Goal: Navigation & Orientation: Find specific page/section

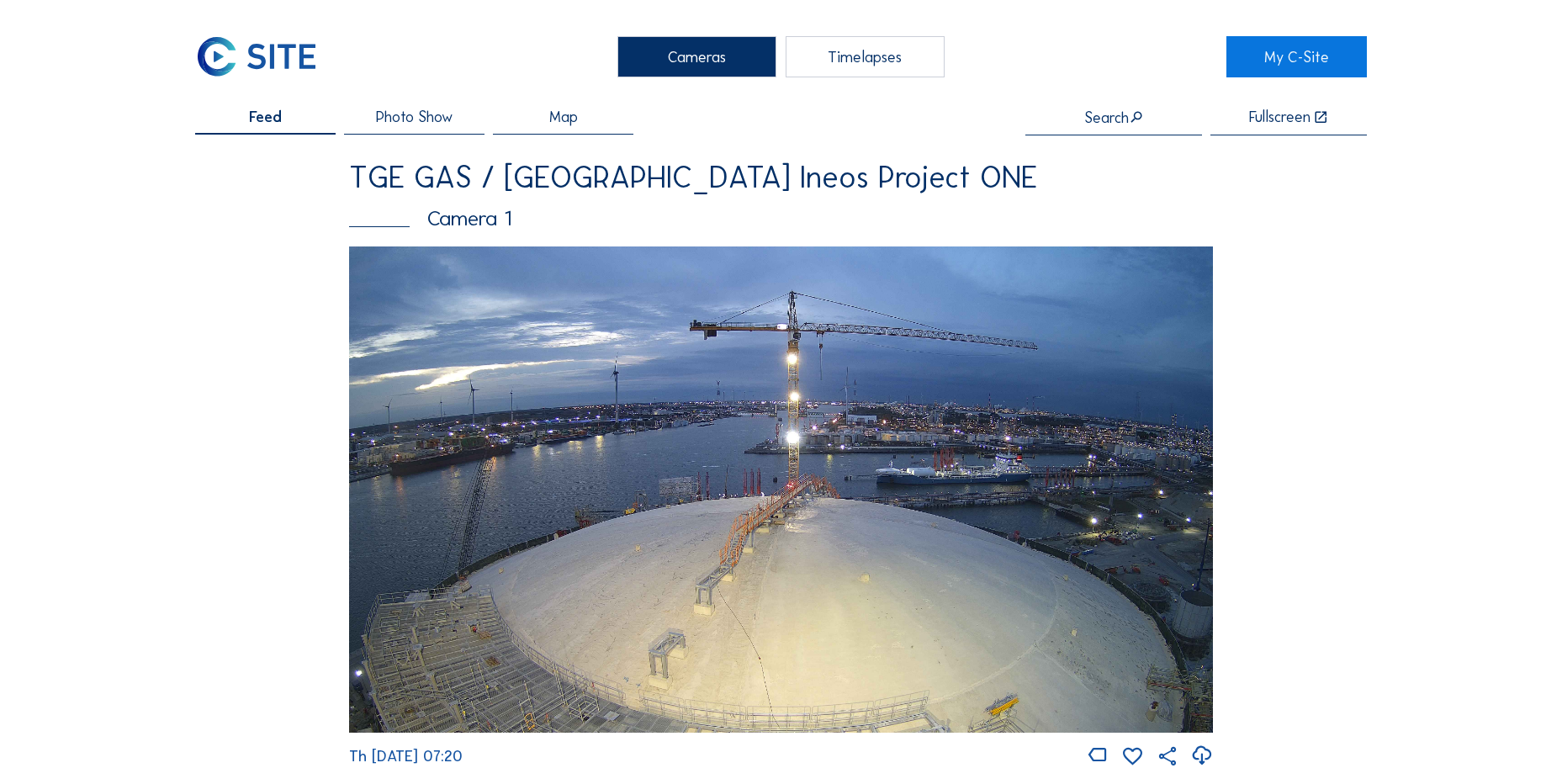
scroll to position [1598, 0]
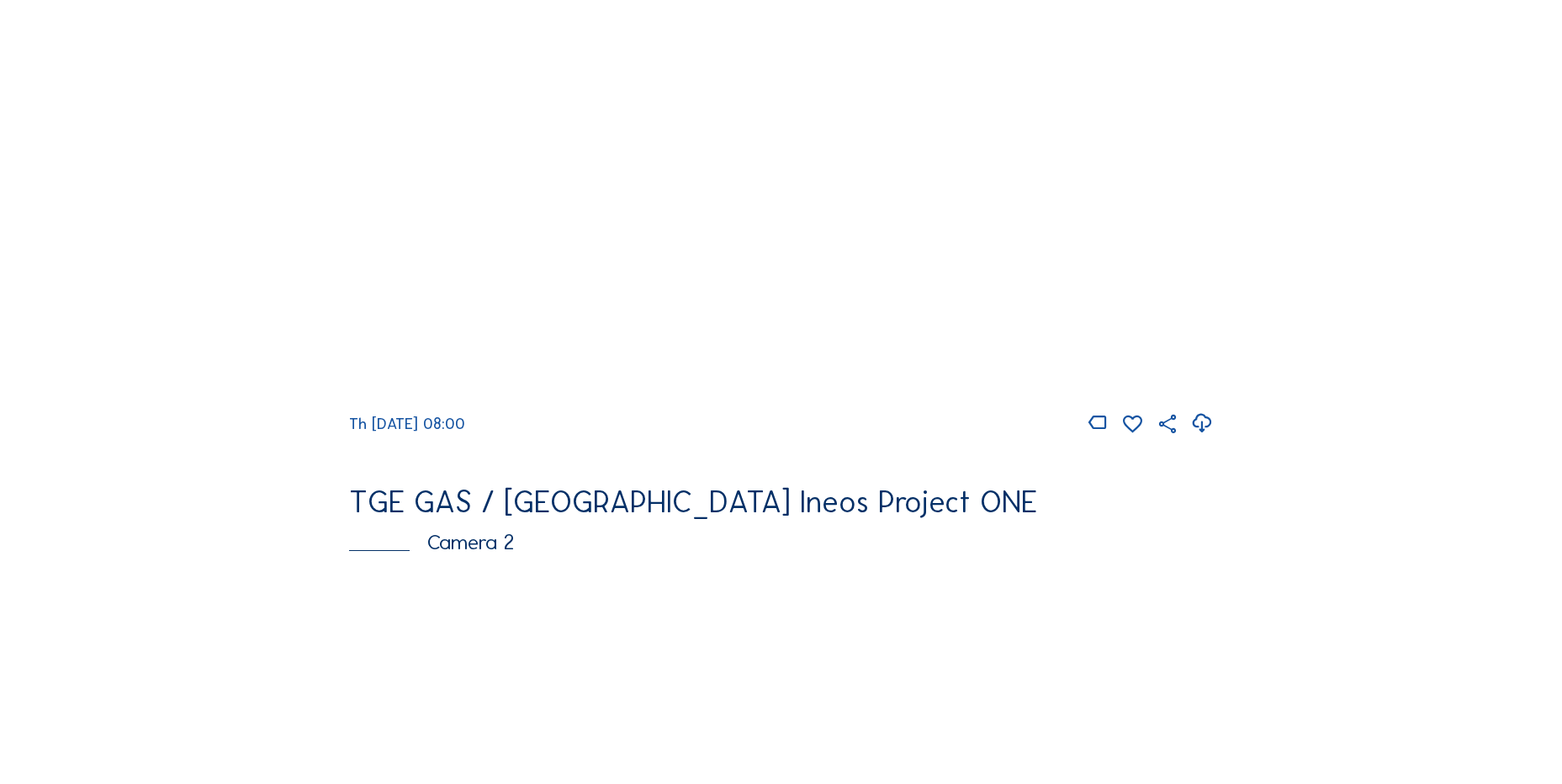
scroll to position [336, 0]
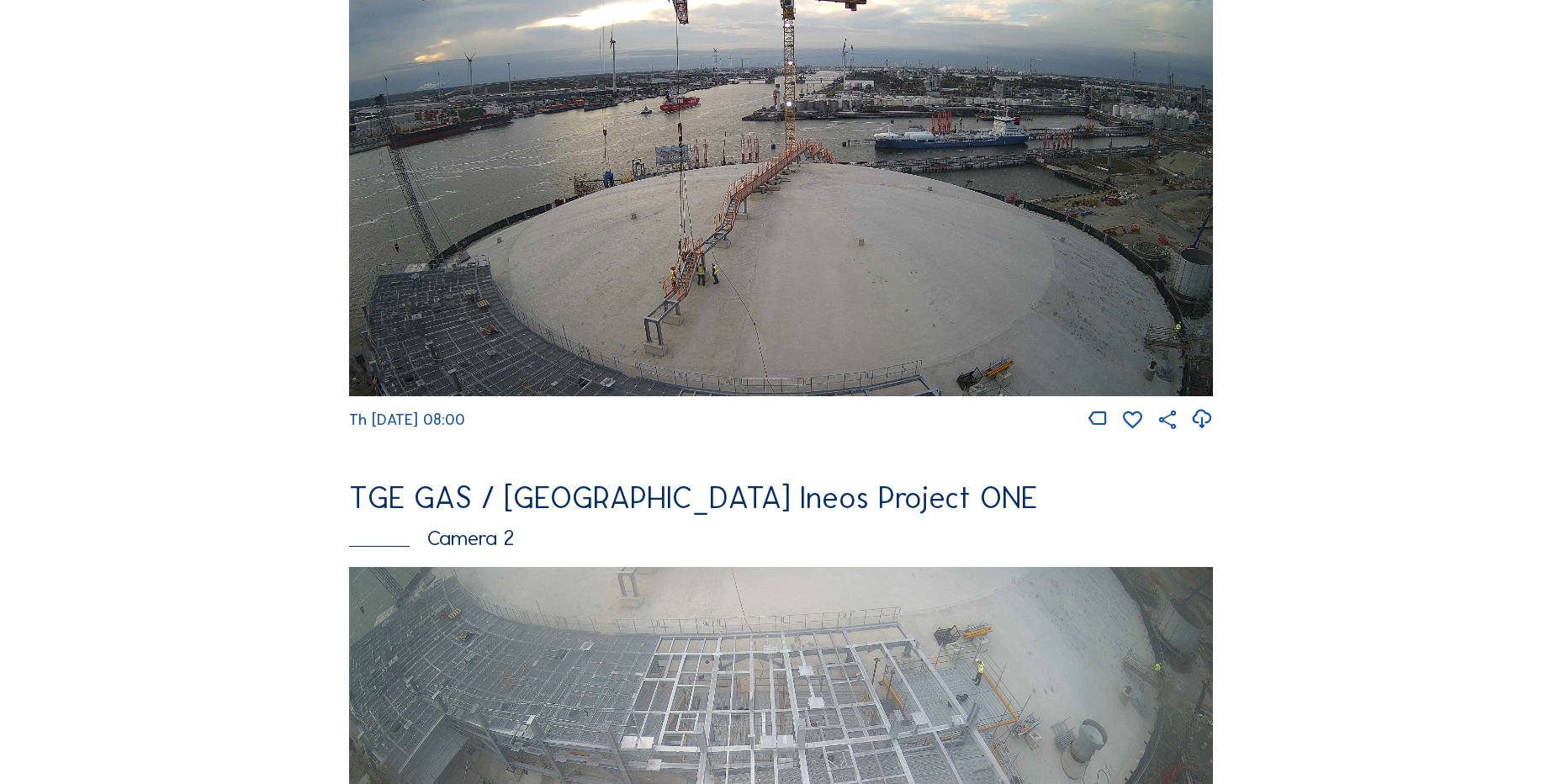
click at [1205, 423] on icon at bounding box center [1201, 419] width 23 height 27
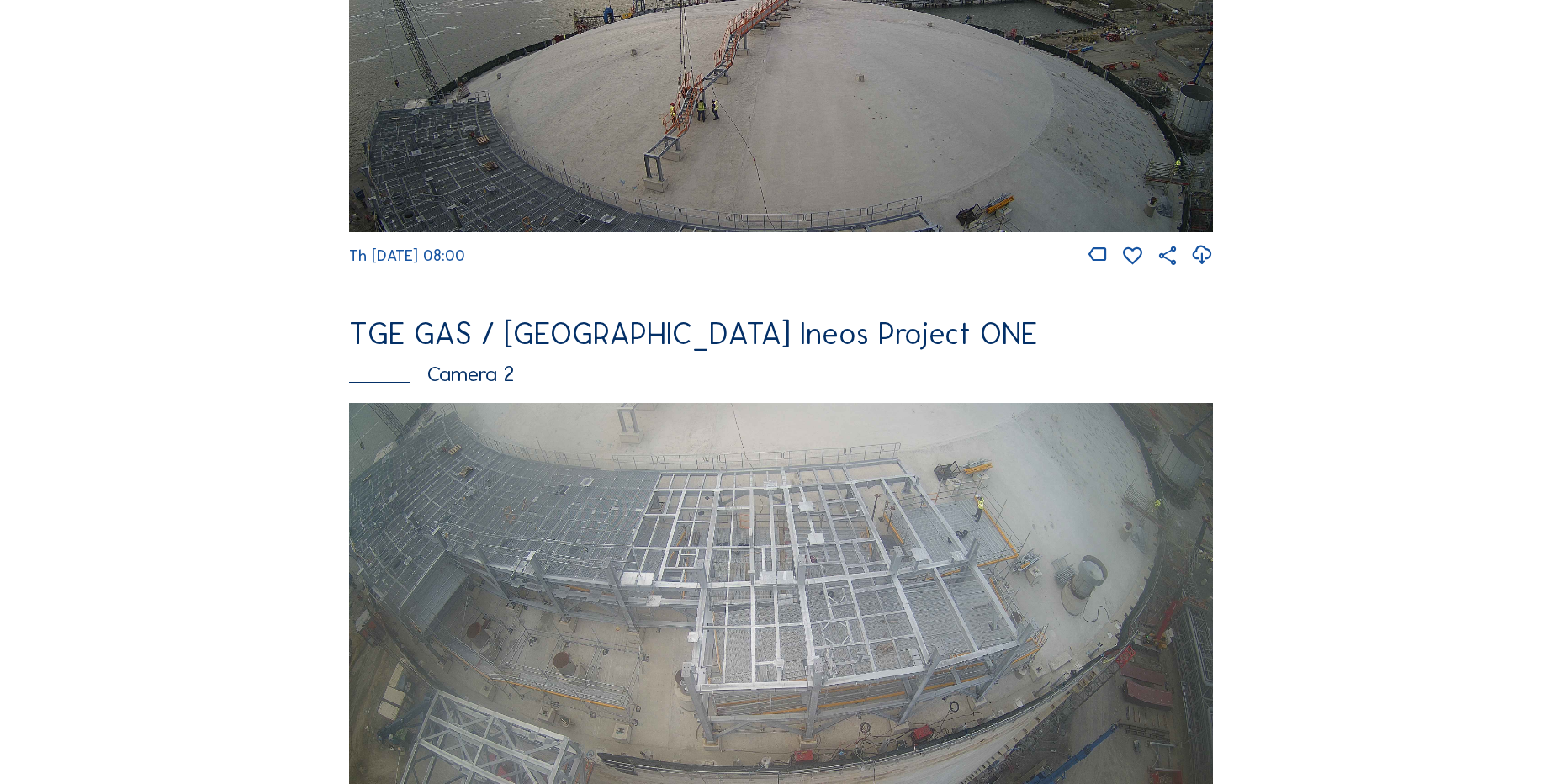
scroll to position [757, 0]
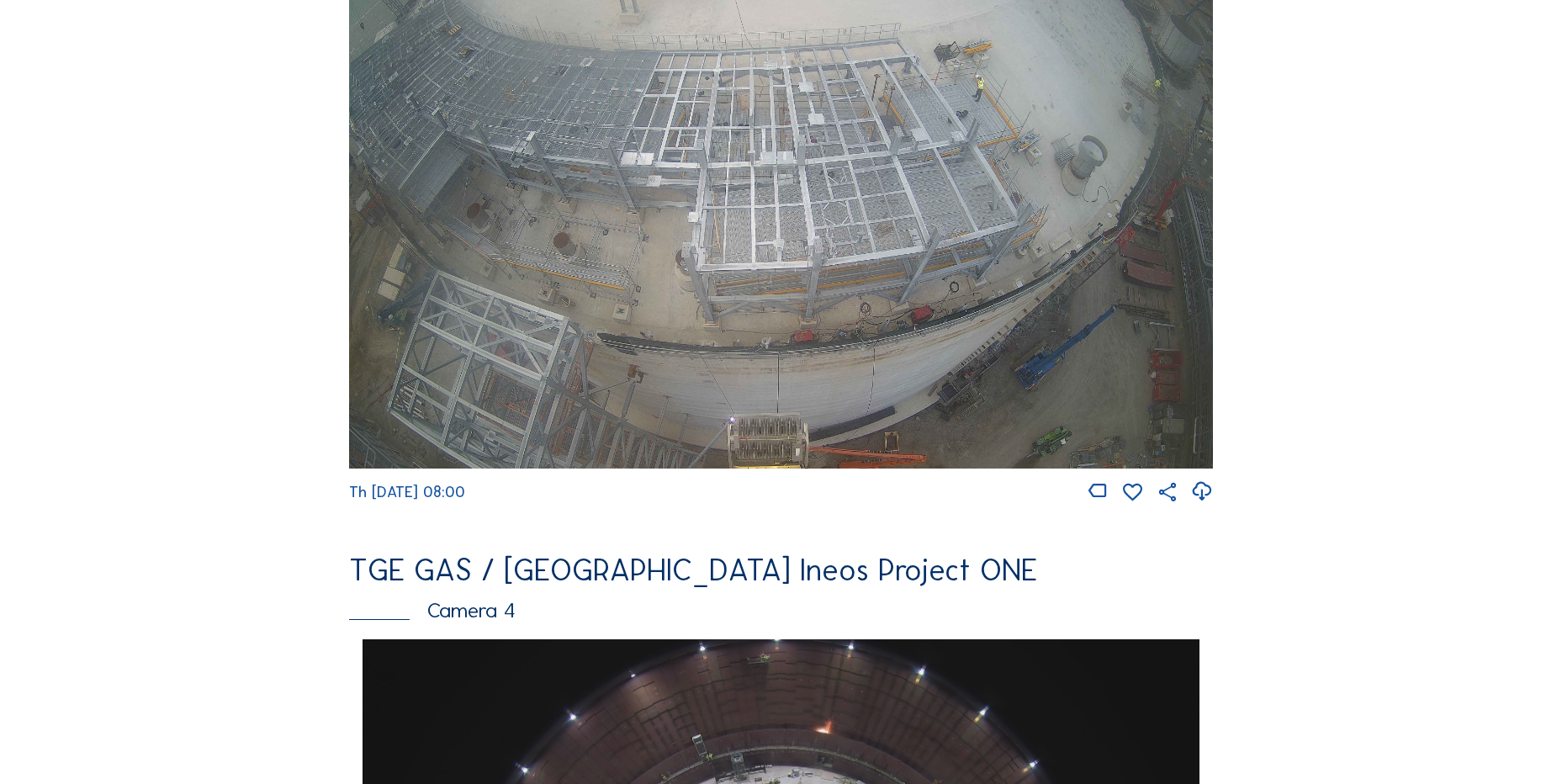
scroll to position [673, 0]
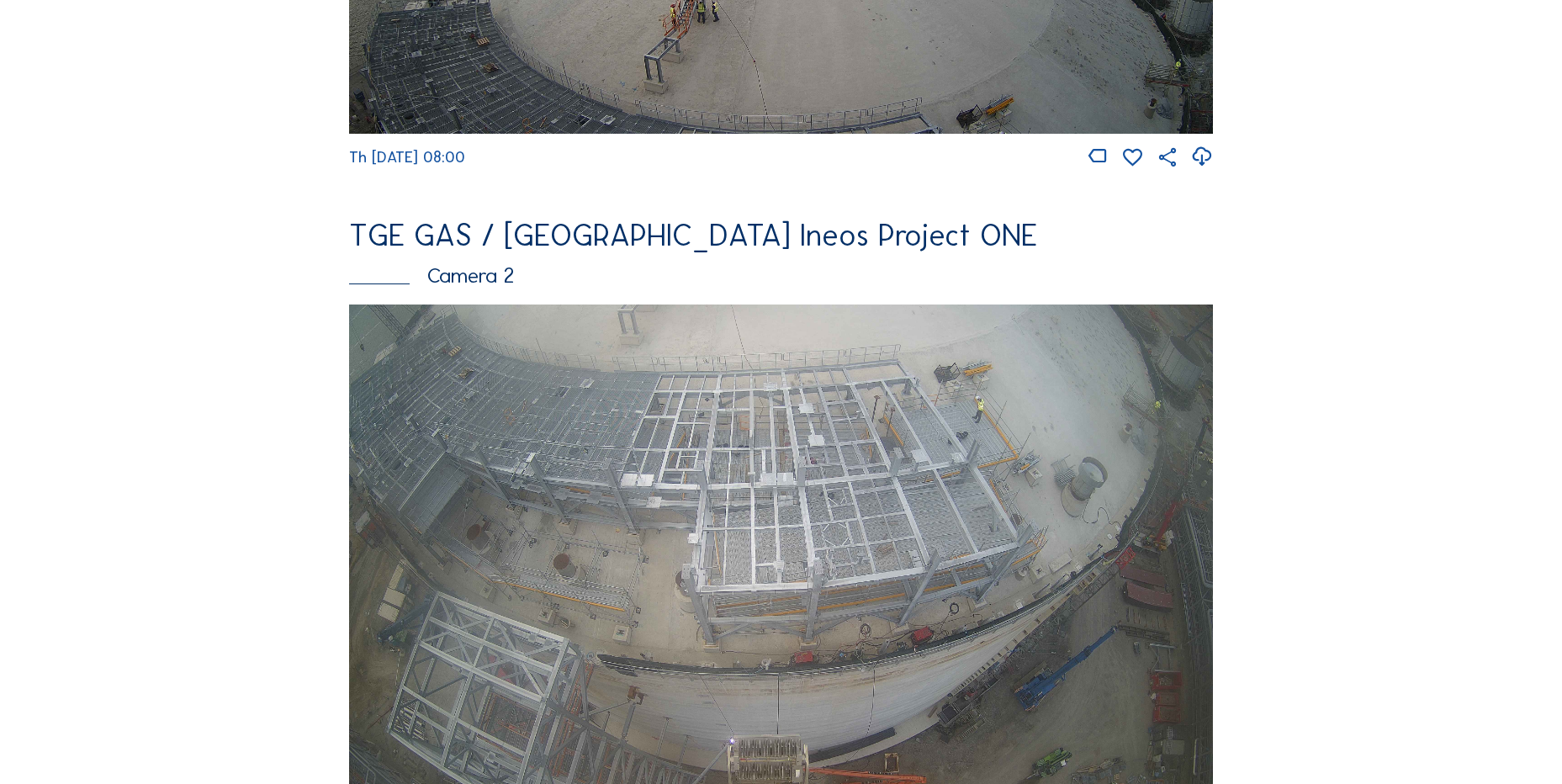
scroll to position [420, 0]
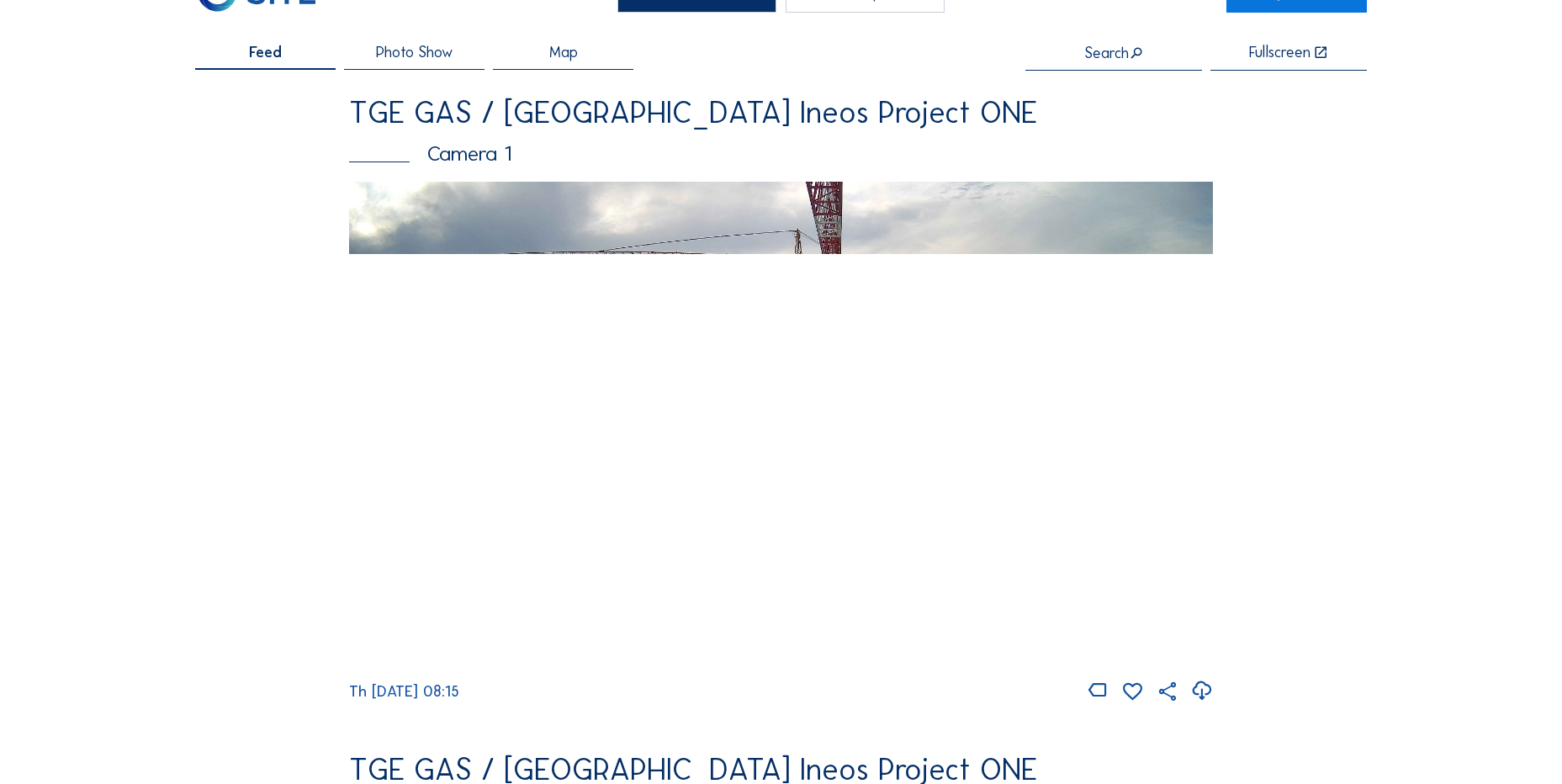
scroll to position [84, 0]
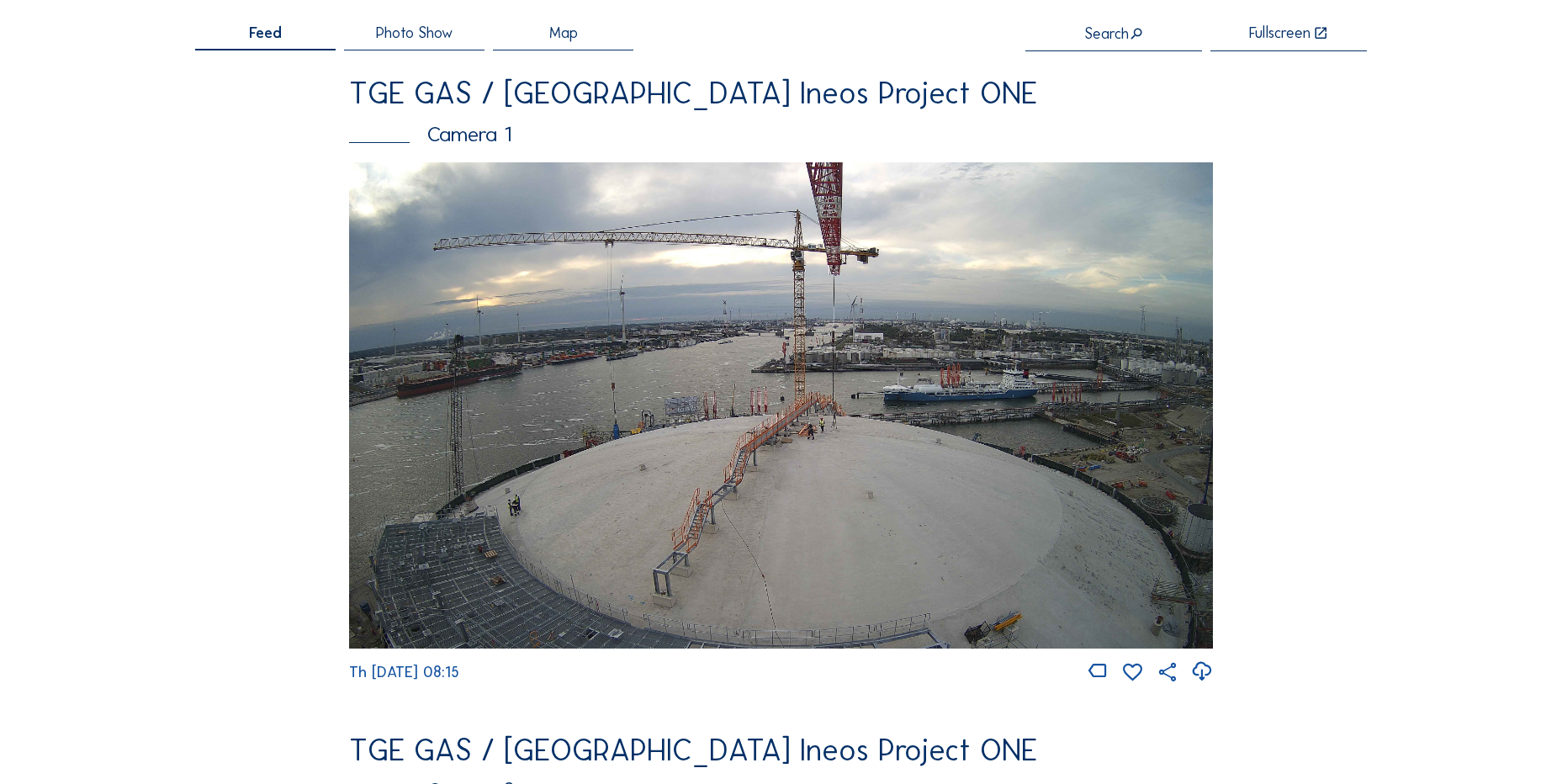
click at [1208, 666] on icon at bounding box center [1201, 671] width 23 height 27
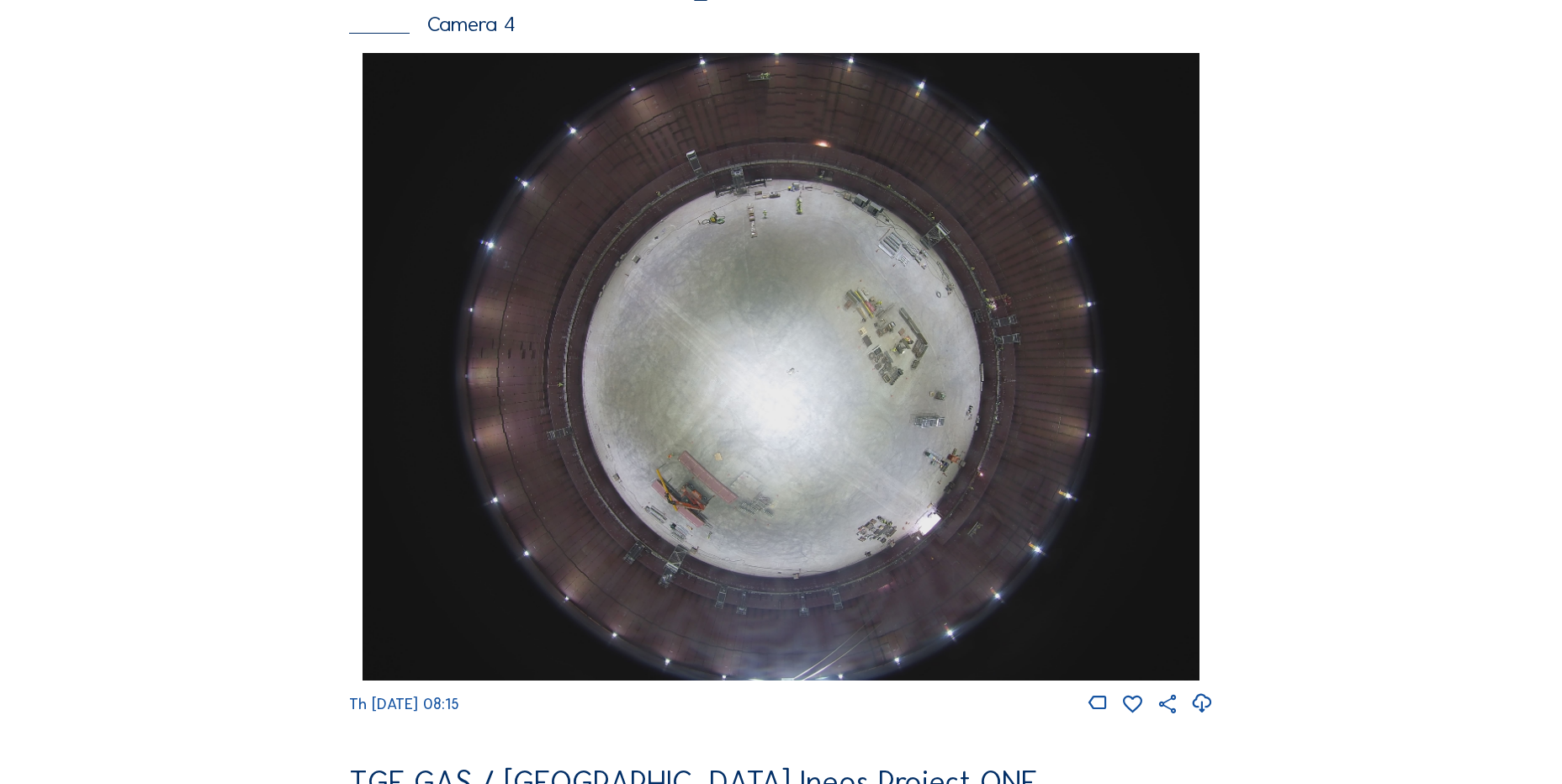
scroll to position [1514, 0]
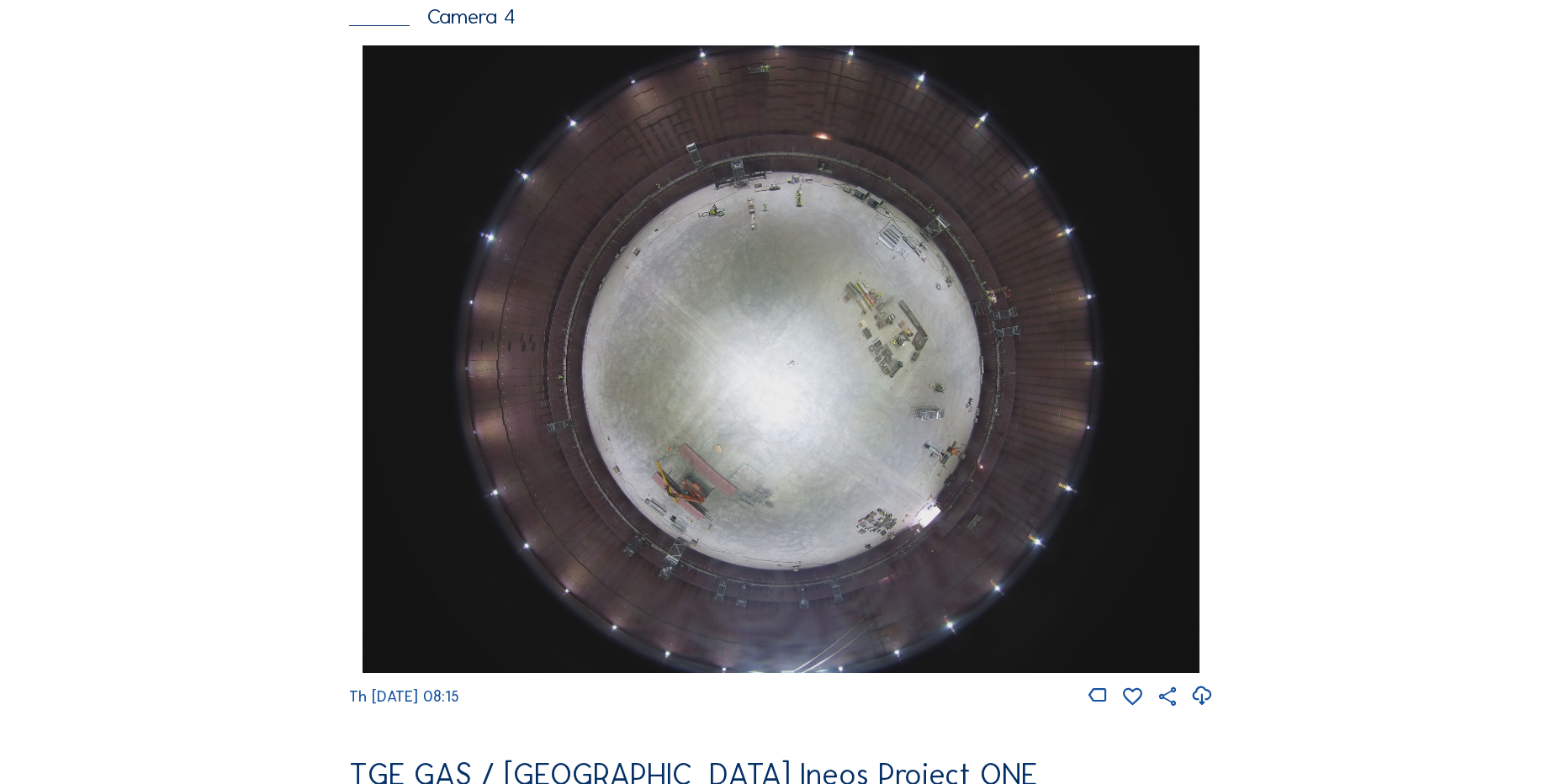
click at [324, 325] on div "Feed Photo Show Map Search Fullscreen TGE GAS / Antwerpen Ineos Project ONE Cam…" at bounding box center [781, 50] width 1172 height 2911
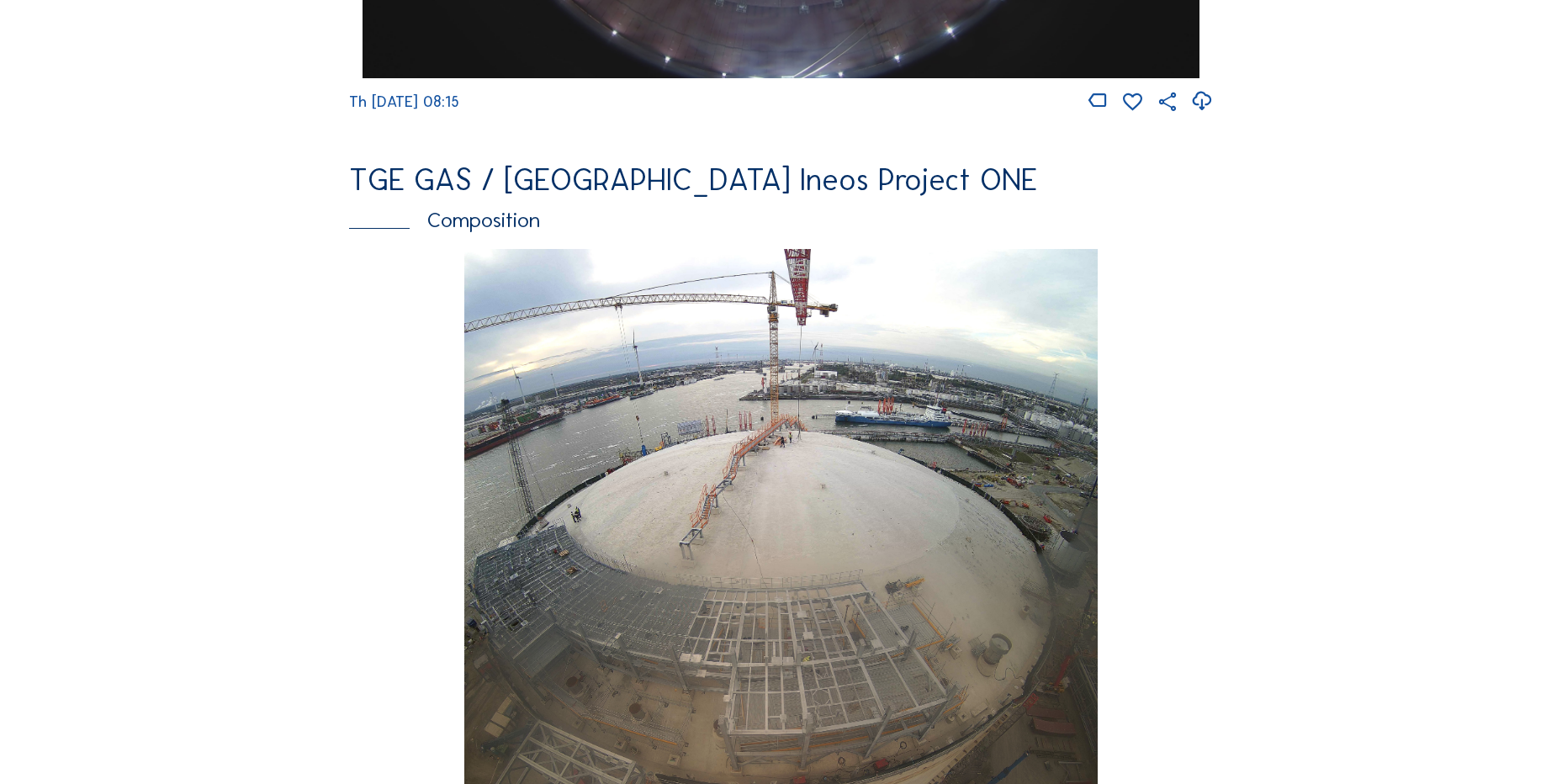
scroll to position [2271, 0]
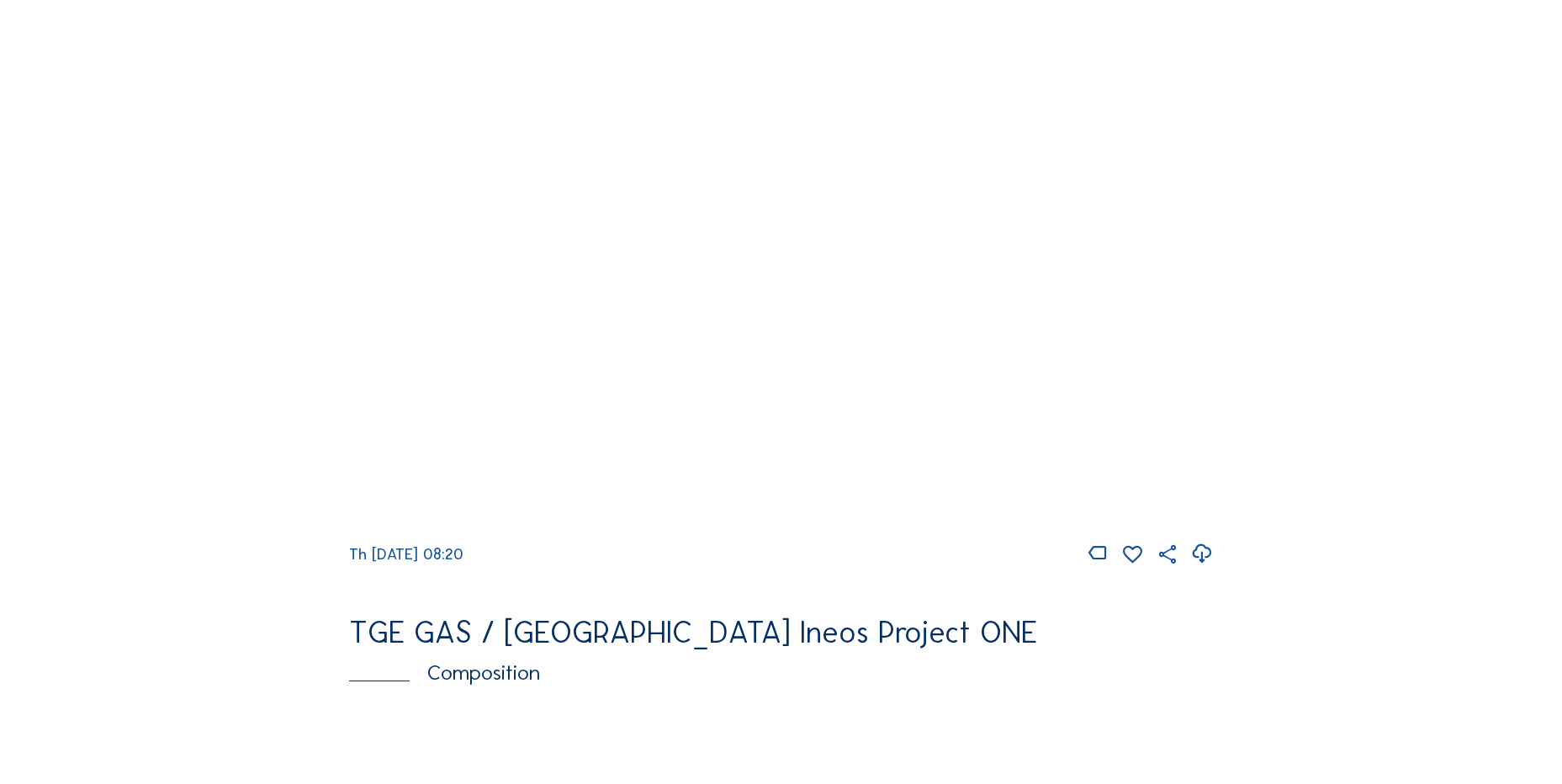
scroll to position [1514, 0]
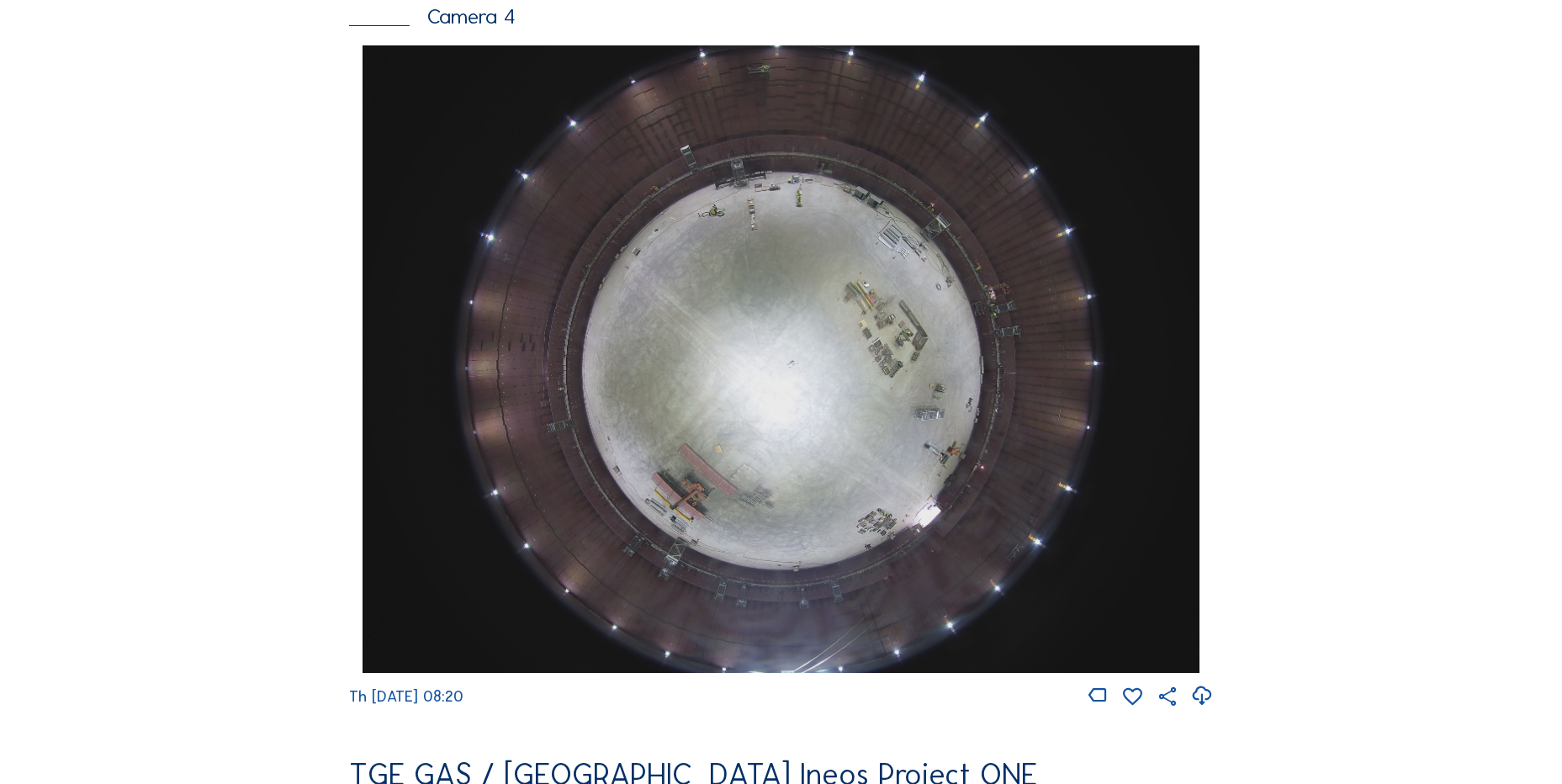
click at [1197, 704] on icon at bounding box center [1201, 696] width 23 height 27
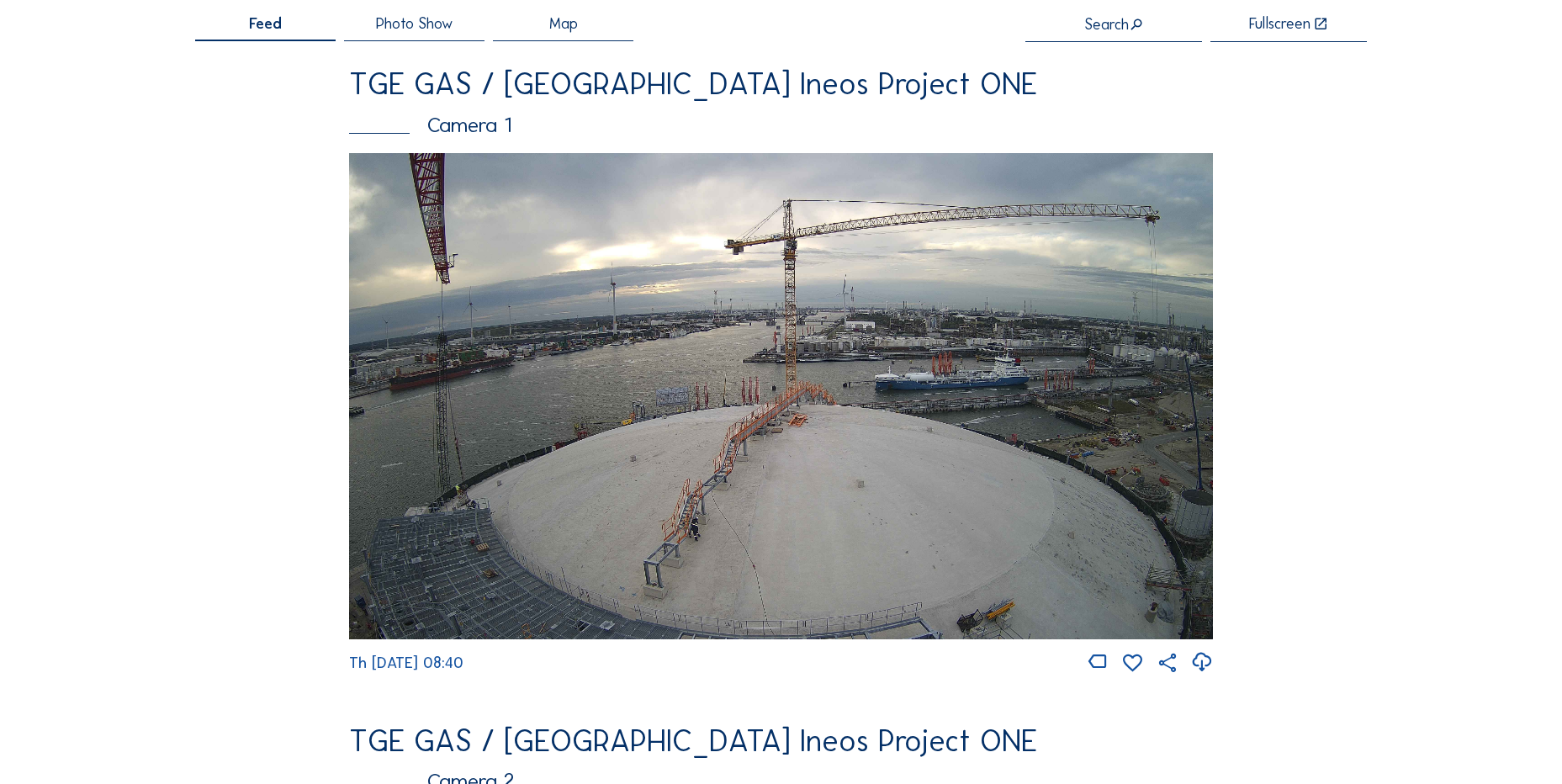
scroll to position [169, 0]
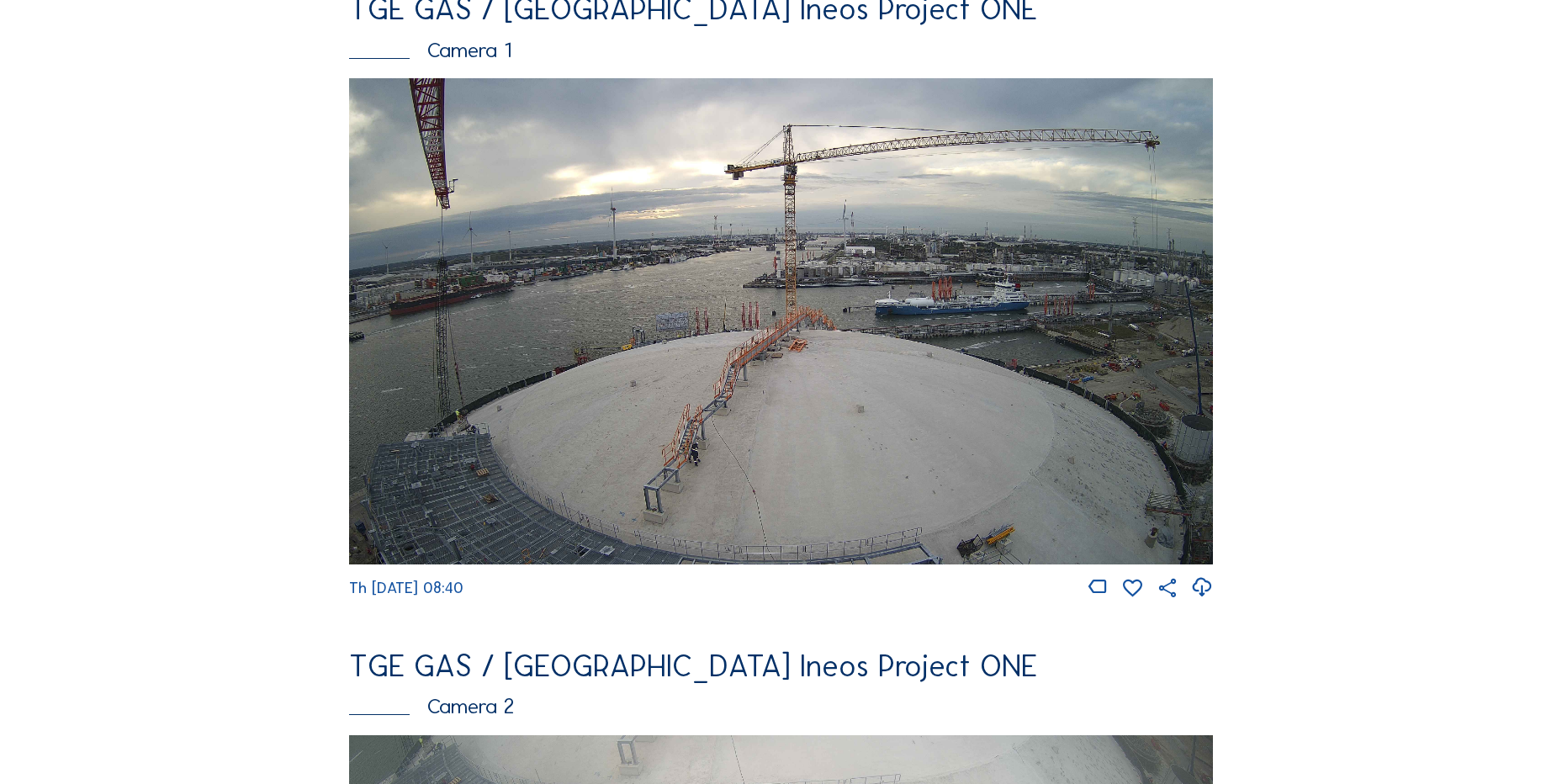
click at [790, 328] on img at bounding box center [781, 321] width 864 height 486
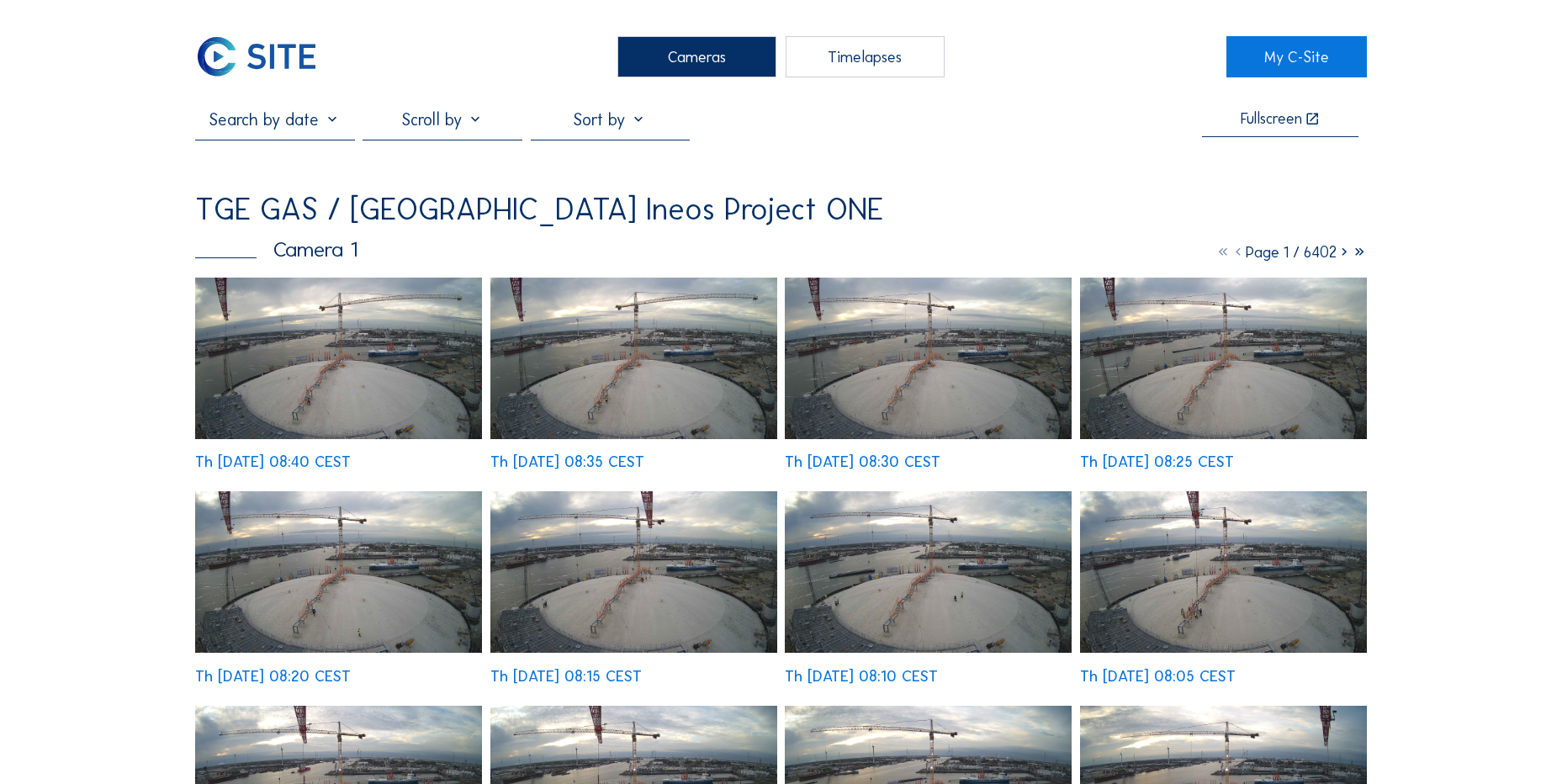
click at [304, 358] on img at bounding box center [338, 357] width 287 height 161
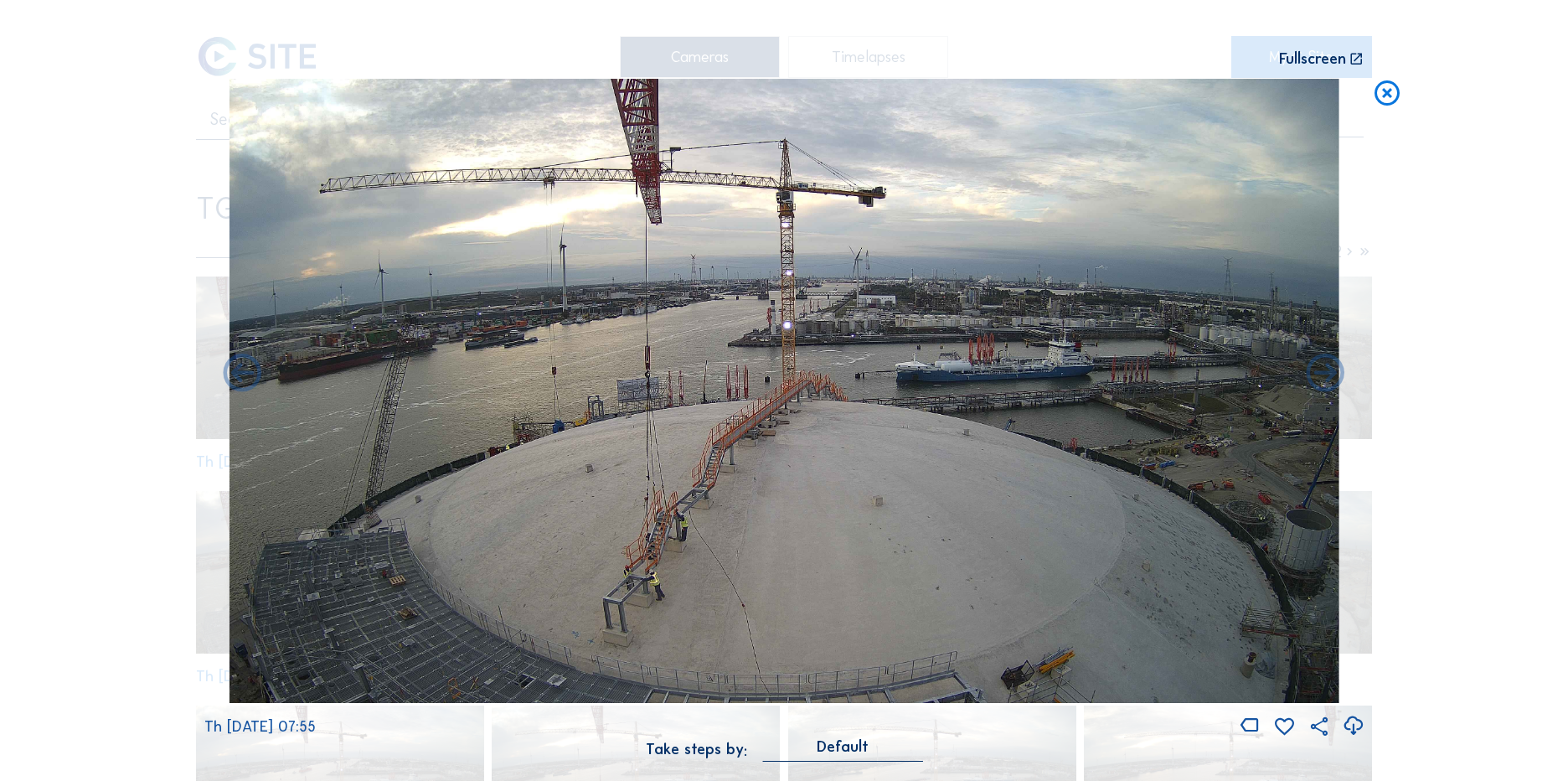
click at [1381, 95] on icon at bounding box center [1386, 94] width 30 height 31
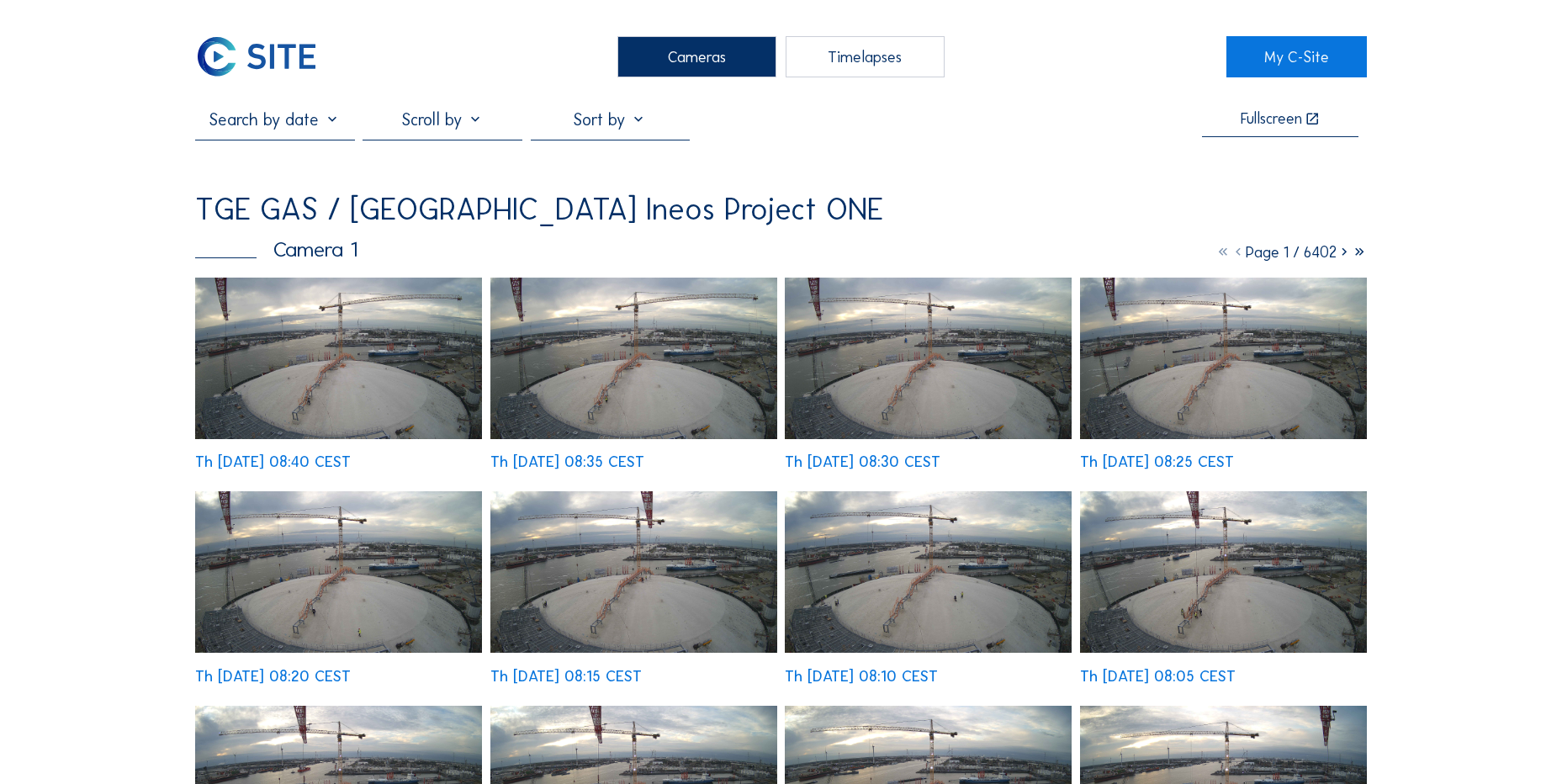
click at [231, 37] on img at bounding box center [256, 57] width 123 height 41
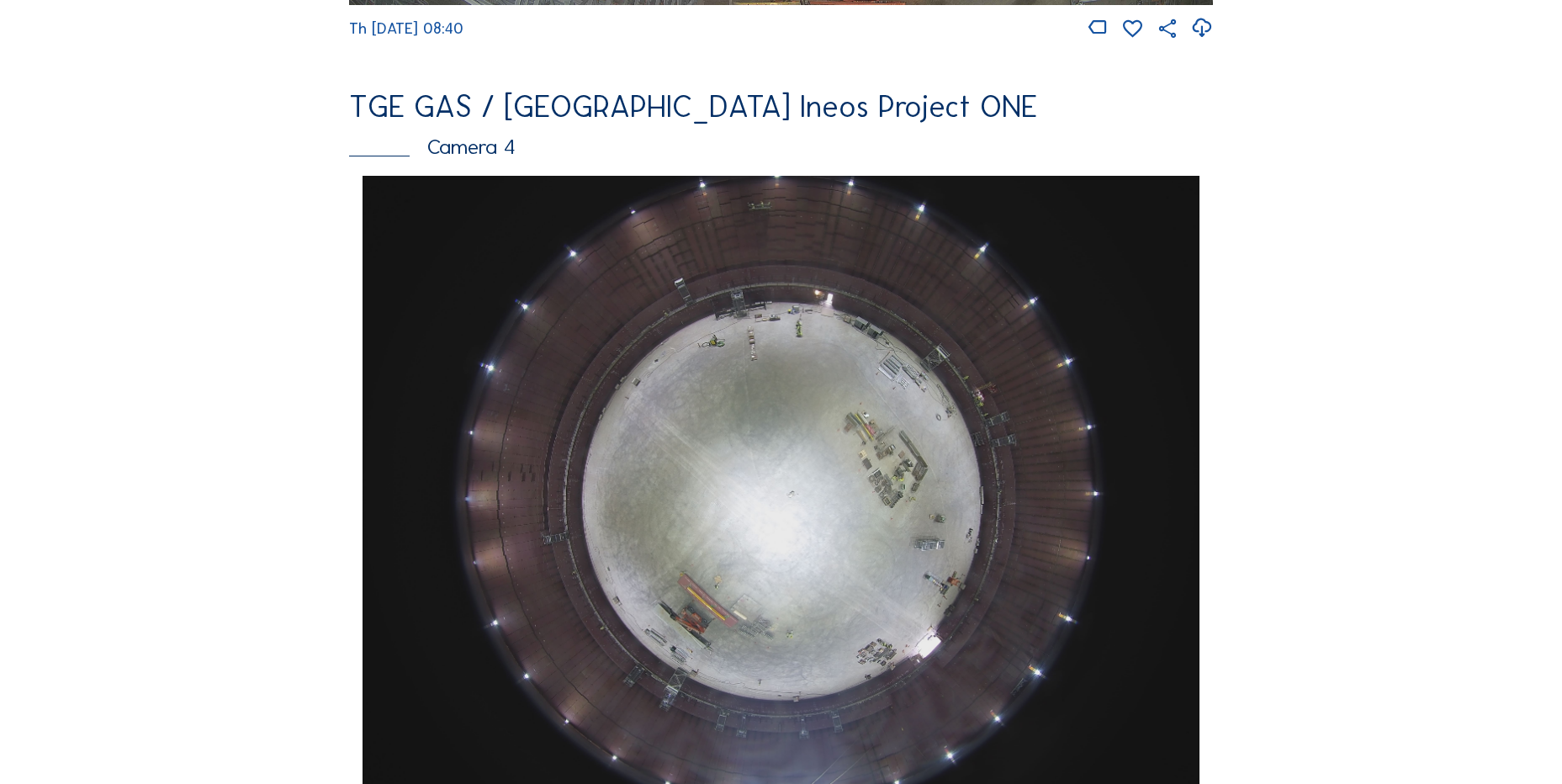
scroll to position [1178, 0]
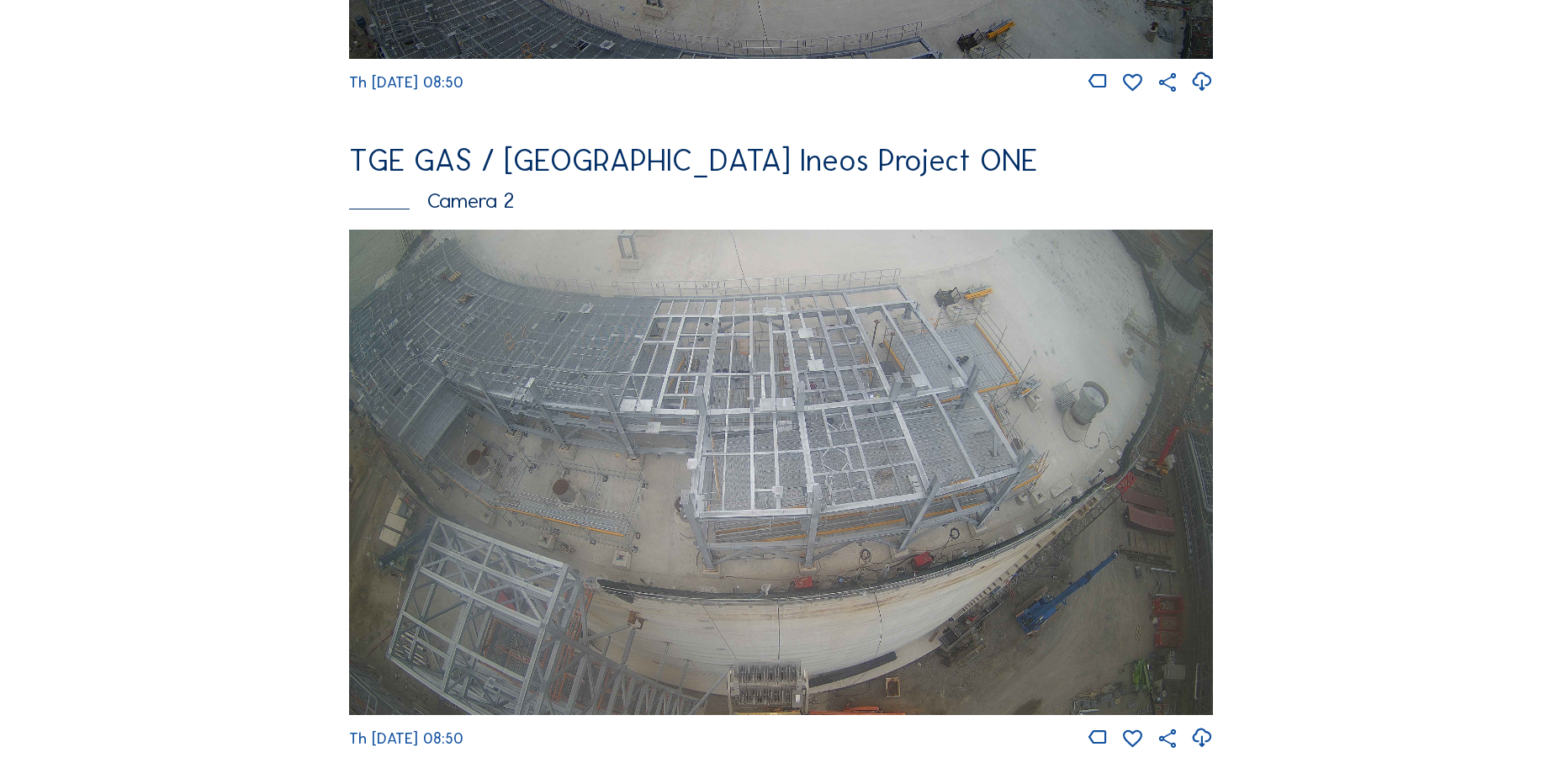
scroll to position [673, 0]
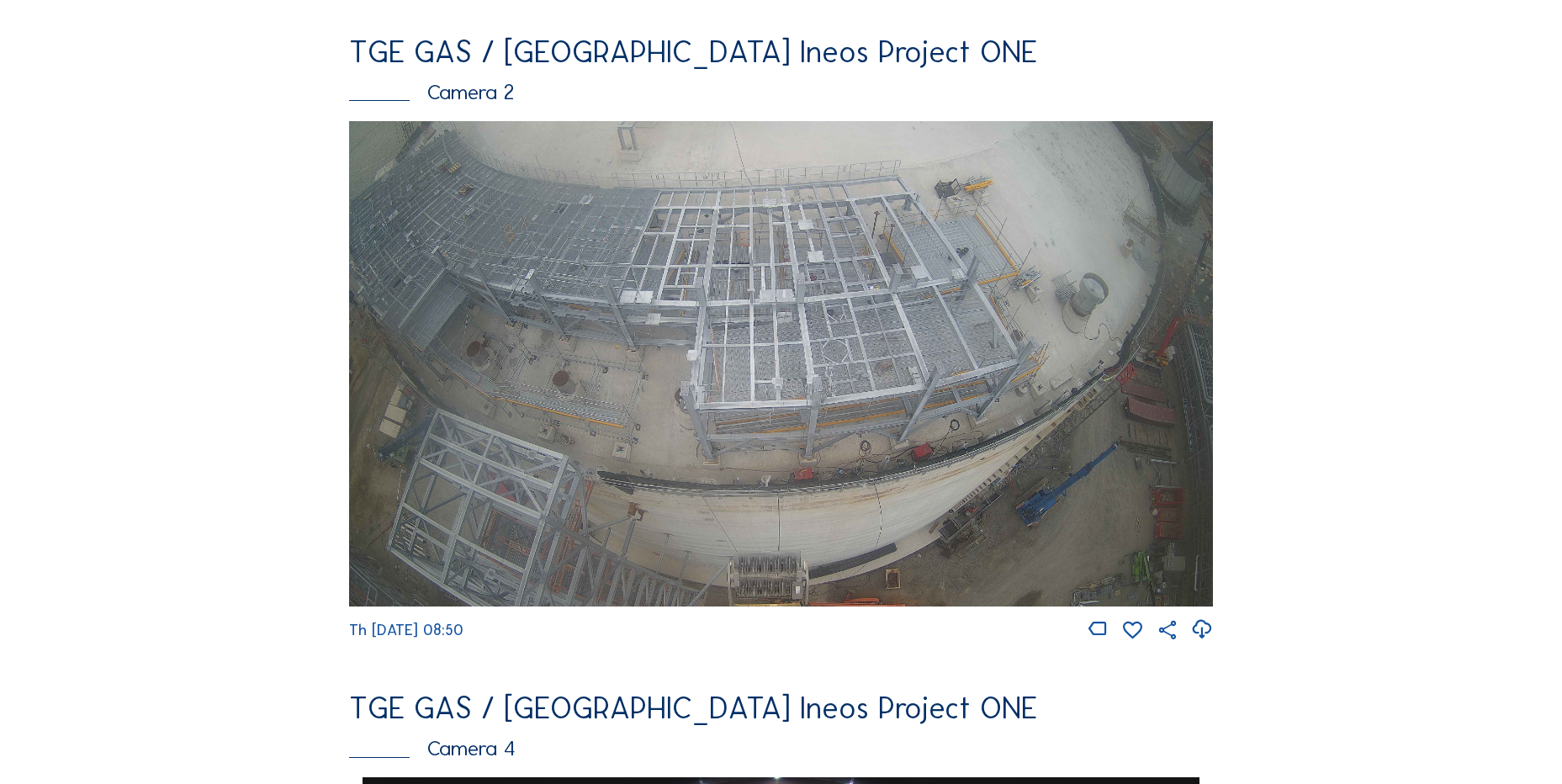
scroll to position [420, 0]
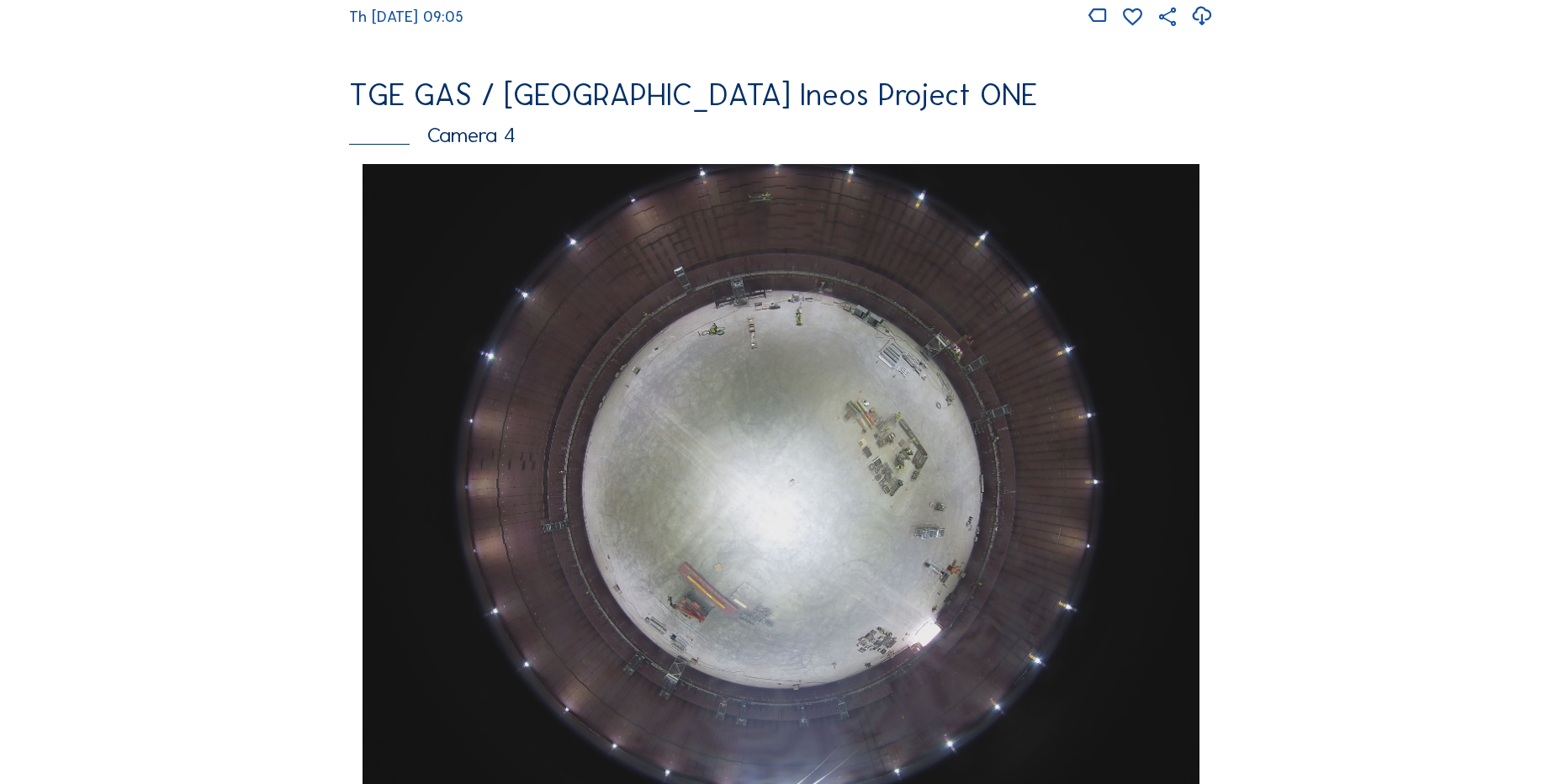
scroll to position [1682, 0]
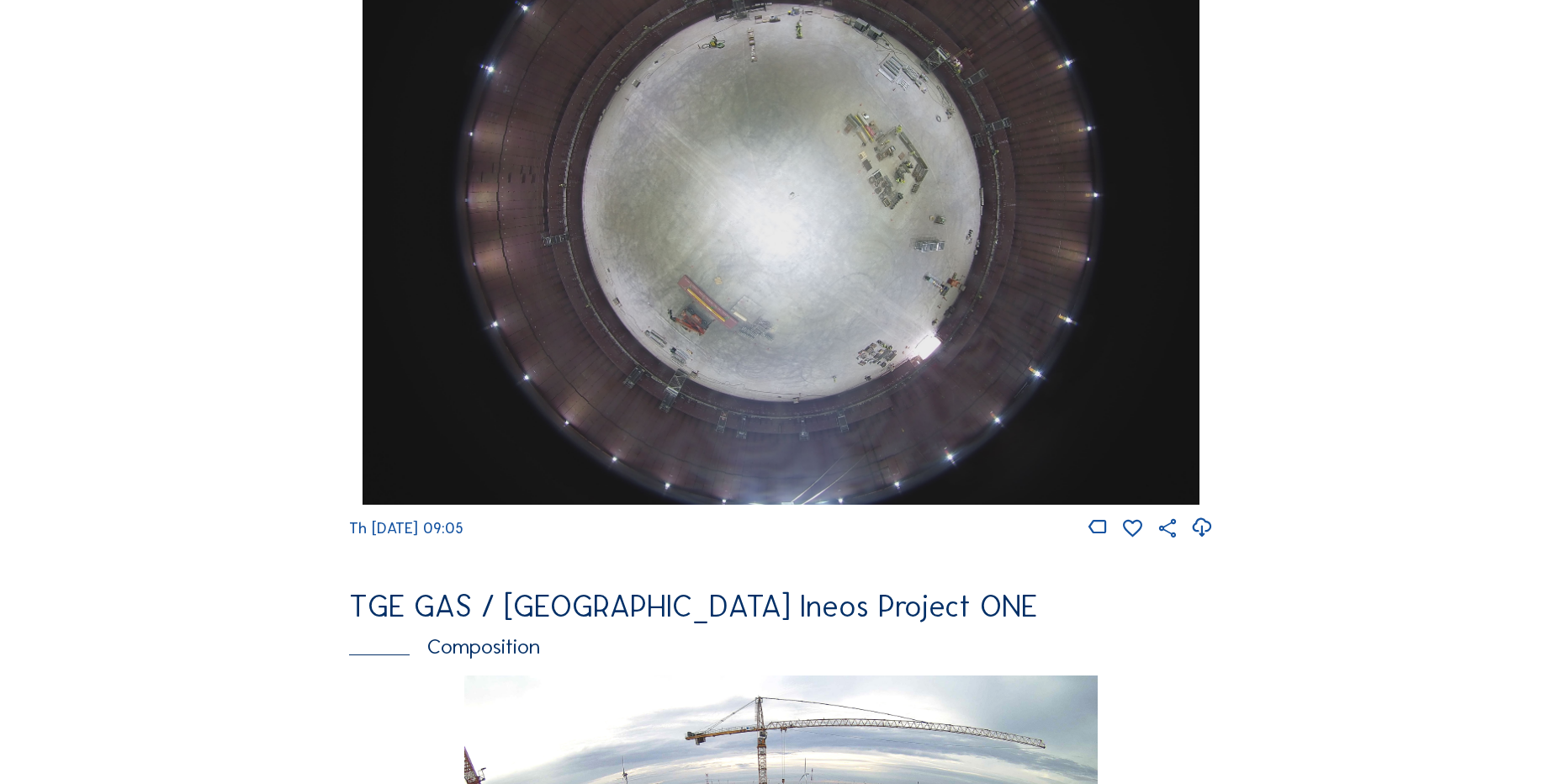
click at [1205, 542] on icon at bounding box center [1201, 528] width 23 height 27
